Goal: Obtain resource: Obtain resource

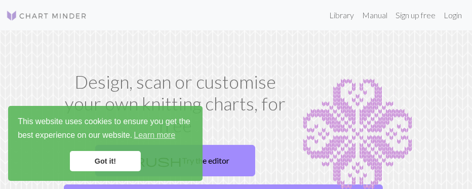
click at [93, 160] on link "Got it!" at bounding box center [105, 161] width 71 height 20
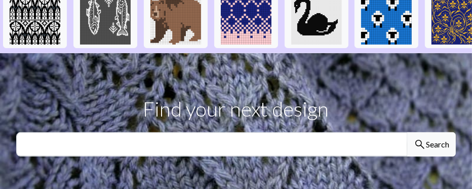
scroll to position [322, 0]
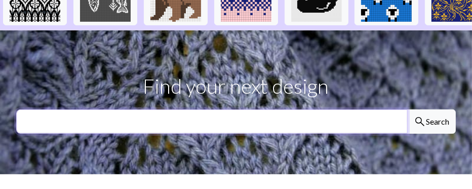
drag, startPoint x: 178, startPoint y: 114, endPoint x: 25, endPoint y: 115, distance: 153.5
click at [25, 115] on input "text" at bounding box center [211, 121] width 391 height 24
type input "horses"
click at [407, 109] on button "search Search" at bounding box center [431, 121] width 49 height 24
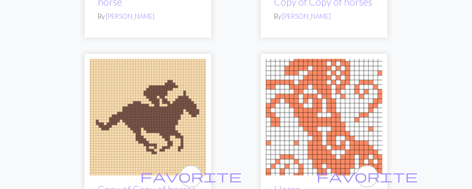
scroll to position [5053, 0]
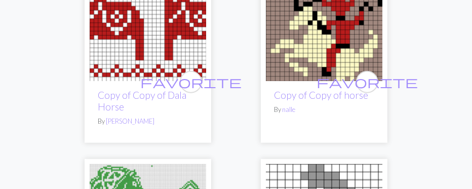
scroll to position [3442, 0]
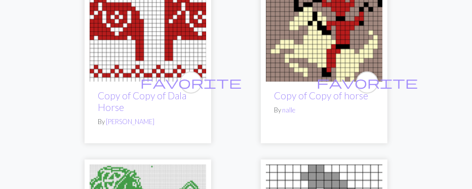
click at [337, 41] on img at bounding box center [324, 23] width 116 height 116
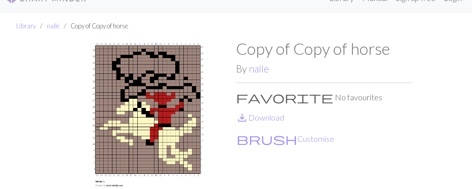
scroll to position [20, 0]
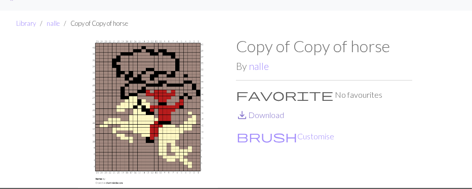
click at [264, 115] on link "save_alt Download" at bounding box center [260, 115] width 48 height 10
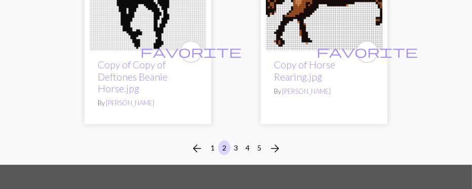
scroll to position [5133, 0]
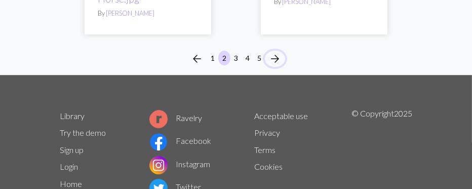
click at [274, 56] on span "arrow_forward" at bounding box center [275, 59] width 12 height 14
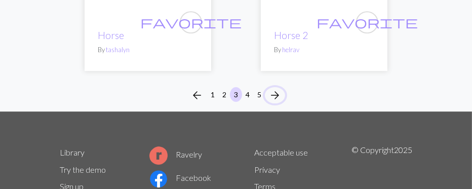
scroll to position [5073, 0]
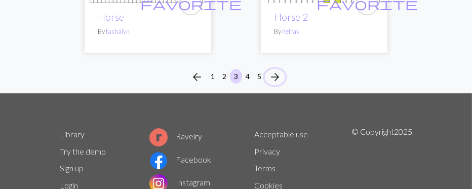
click at [277, 72] on span "arrow_forward" at bounding box center [275, 77] width 12 height 14
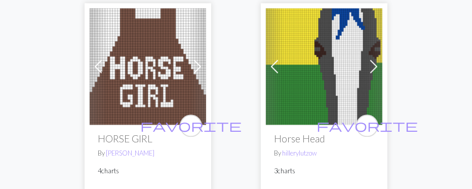
scroll to position [4308, 0]
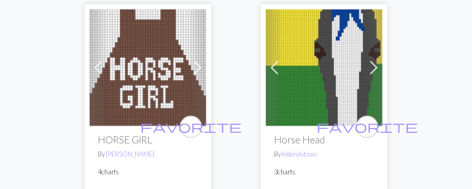
click at [348, 76] on img at bounding box center [324, 67] width 116 height 116
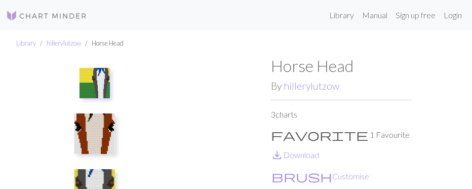
scroll to position [20, 0]
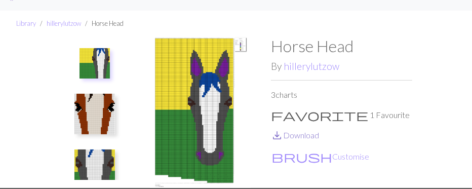
click at [314, 133] on link "save_alt Download" at bounding box center [295, 135] width 48 height 10
click at [103, 101] on img at bounding box center [94, 114] width 41 height 41
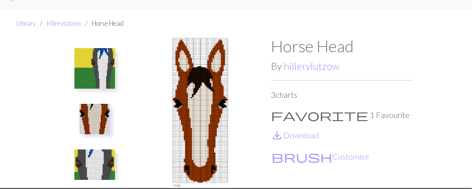
click at [95, 171] on img at bounding box center [94, 169] width 41 height 41
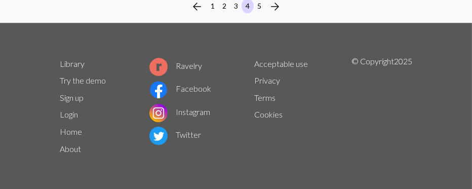
scroll to position [5081, 0]
click at [259, 4] on button "5" at bounding box center [259, 5] width 12 height 15
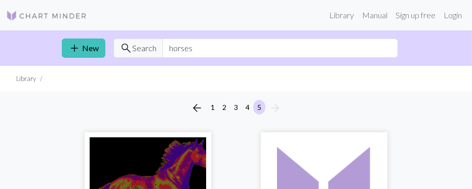
click at [53, 15] on img at bounding box center [46, 16] width 81 height 12
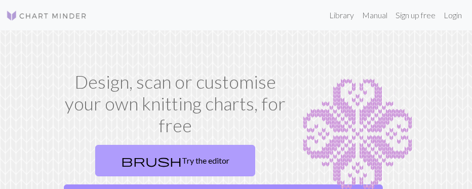
click at [192, 162] on link "brush Try the editor" at bounding box center [175, 160] width 160 height 31
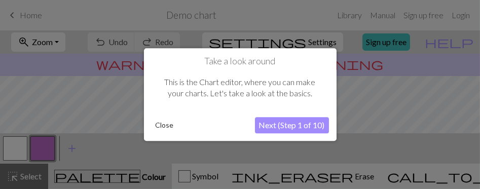
click at [118, 142] on div at bounding box center [240, 94] width 480 height 189
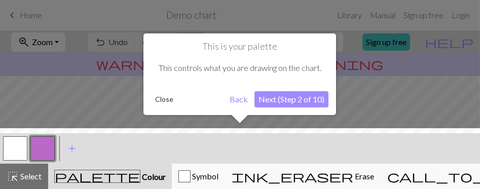
click at [164, 99] on button "Close" at bounding box center [164, 99] width 26 height 15
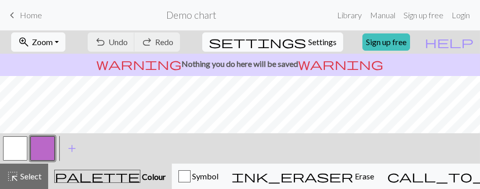
click at [313, 41] on span "Settings" at bounding box center [322, 42] width 28 height 12
select select "aran"
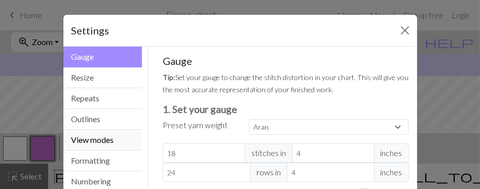
click at [101, 141] on button "View modes" at bounding box center [102, 140] width 79 height 21
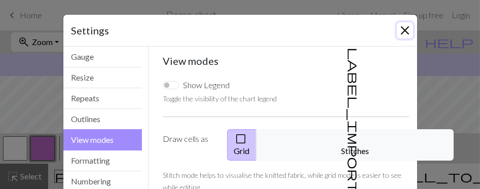
drag, startPoint x: 103, startPoint y: 162, endPoint x: 400, endPoint y: 30, distance: 325.1
click at [400, 30] on button "Close" at bounding box center [405, 30] width 16 height 16
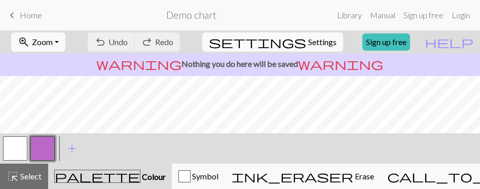
click at [136, 147] on div "< > add Add a colour" at bounding box center [240, 148] width 480 height 30
click at [140, 174] on span "Colour" at bounding box center [152, 177] width 25 height 10
click at [96, 143] on div "< > add Add a colour" at bounding box center [240, 148] width 480 height 30
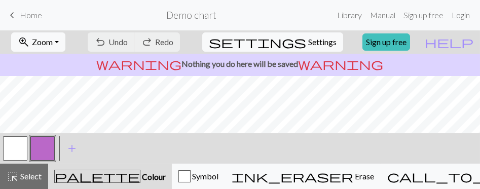
click at [58, 179] on div "palette Colour Colour" at bounding box center [109, 176] width 111 height 13
click at [72, 145] on span "add" at bounding box center [72, 148] width 12 height 14
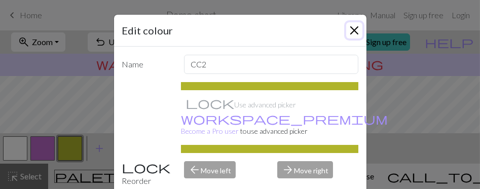
click at [347, 29] on button "Close" at bounding box center [354, 30] width 16 height 16
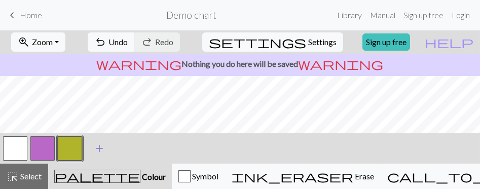
click at [98, 142] on span "add" at bounding box center [99, 148] width 12 height 14
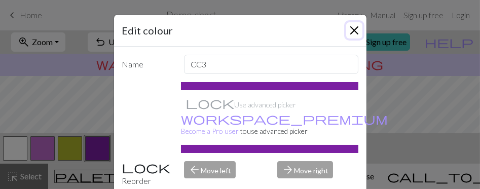
click at [349, 28] on button "Close" at bounding box center [354, 30] width 16 height 16
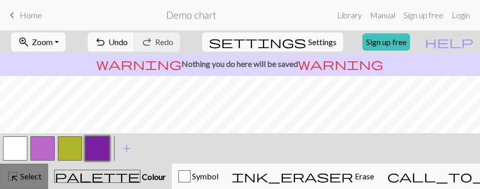
click at [33, 176] on span "Select" at bounding box center [30, 176] width 23 height 10
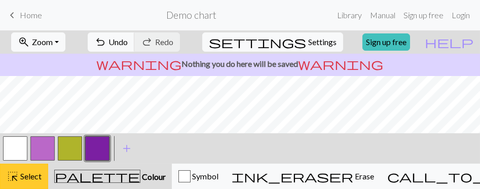
click at [33, 176] on span "Select" at bounding box center [30, 176] width 23 height 10
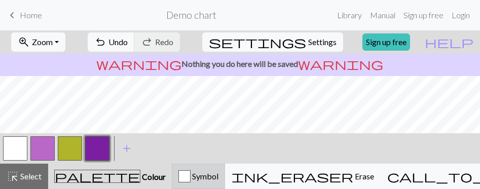
click at [210, 171] on span "Symbol" at bounding box center [204, 176] width 28 height 10
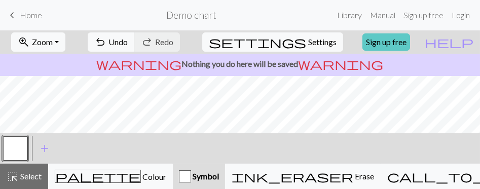
click at [409, 42] on link "Sign up free" at bounding box center [386, 41] width 48 height 17
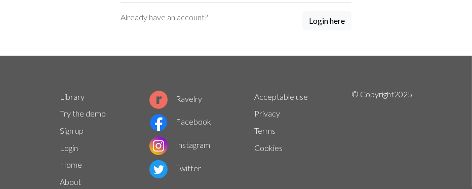
scroll to position [201, 0]
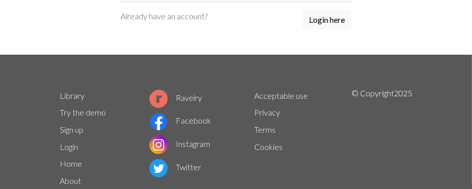
click at [70, 178] on link "About" at bounding box center [70, 181] width 21 height 10
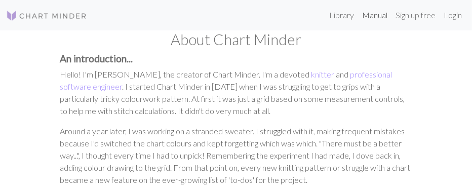
click at [372, 14] on link "Manual" at bounding box center [374, 15] width 33 height 20
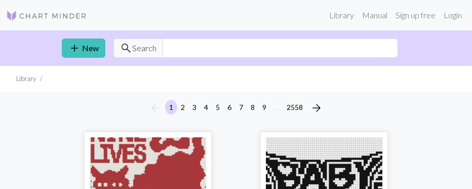
drag, startPoint x: 195, startPoint y: 49, endPoint x: 137, endPoint y: 88, distance: 70.8
click at [137, 88] on ul "Library" at bounding box center [236, 79] width 472 height 26
click at [170, 48] on input "text" at bounding box center [280, 47] width 235 height 19
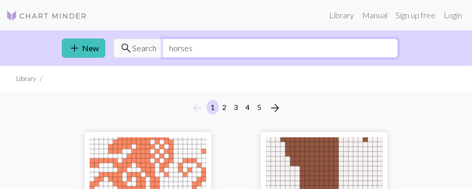
type input "horses"
click at [59, 111] on div "arrow_back 1 2 3 4 5 arrow_forward" at bounding box center [236, 108] width 472 height 32
click at [24, 114] on div "arrow_back 1 2 3 4 5 arrow_forward" at bounding box center [236, 108] width 472 height 32
click at [248, 104] on button "4" at bounding box center [248, 107] width 12 height 15
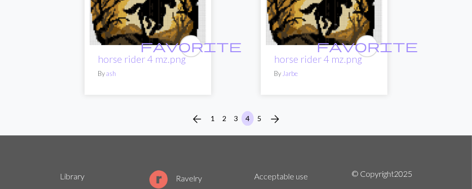
scroll to position [4972, 0]
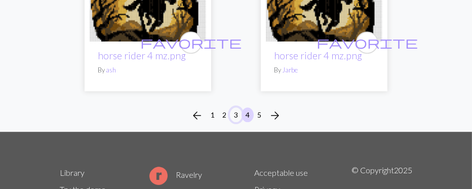
click at [234, 111] on button "3" at bounding box center [236, 114] width 12 height 15
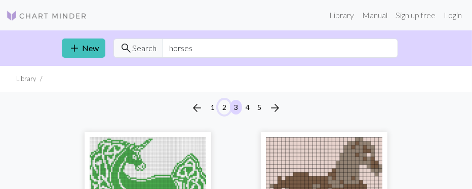
click at [222, 105] on button "2" at bounding box center [224, 107] width 12 height 15
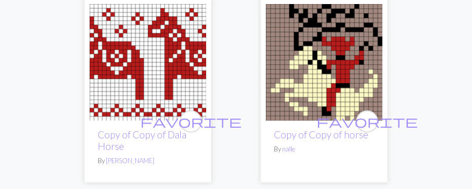
scroll to position [3402, 0]
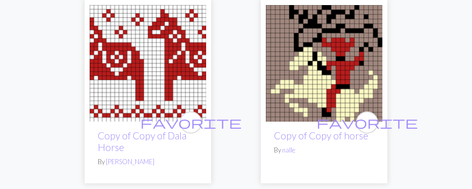
drag, startPoint x: 339, startPoint y: 72, endPoint x: 314, endPoint y: 75, distance: 25.5
click at [314, 75] on img at bounding box center [324, 63] width 116 height 116
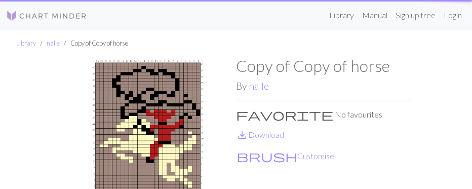
click at [314, 75] on h1 "Copy of Copy of horse" at bounding box center [324, 65] width 176 height 19
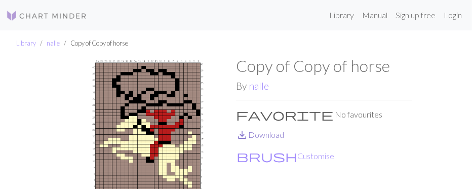
click at [276, 135] on link "save_alt Download" at bounding box center [260, 135] width 48 height 10
